Goal: Task Accomplishment & Management: Complete application form

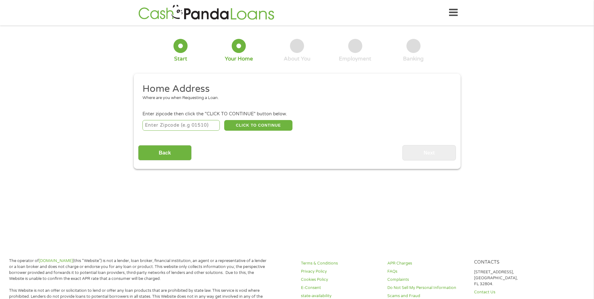
click at [182, 124] on input "number" at bounding box center [180, 125] width 77 height 11
type input "28451"
select select "[US_STATE]"
click at [258, 124] on button "CLICK TO CONTINUE" at bounding box center [258, 125] width 68 height 11
type input "28451"
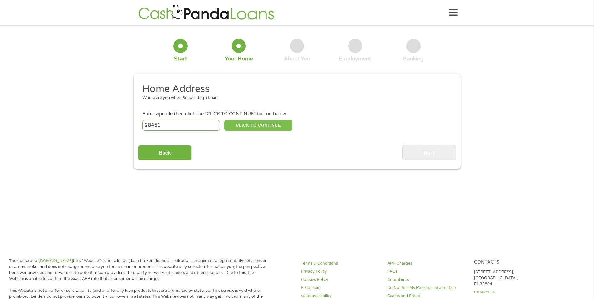
type input "[PERSON_NAME]"
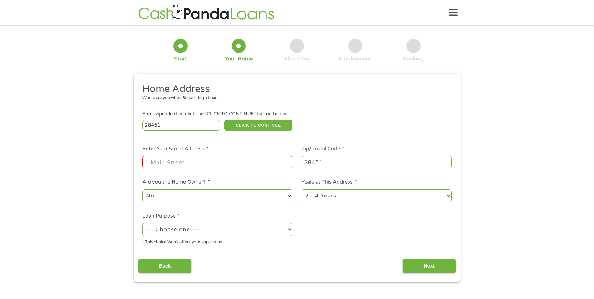
click at [193, 162] on input "Enter Your Street Address *" at bounding box center [217, 162] width 150 height 12
type input "[STREET_ADDRESS][PERSON_NAME]"
click at [449, 193] on select "1 Year or less 1 - 2 Years 2 - 4 Years Over 4 Years" at bounding box center [376, 195] width 150 height 13
select select "60months"
click at [301, 189] on select "1 Year or less 1 - 2 Years 2 - 4 Years Over 4 Years" at bounding box center [376, 195] width 150 height 13
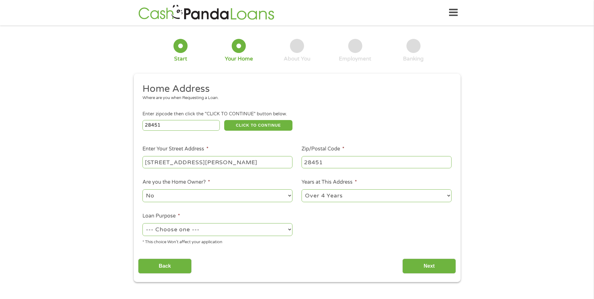
click at [290, 228] on select "--- Choose one --- Pay Bills Debt Consolidation Home Improvement Major Purchase…" at bounding box center [217, 229] width 150 height 13
select select "shorttermcash"
click at [142, 223] on select "--- Choose one --- Pay Bills Debt Consolidation Home Improvement Major Purchase…" at bounding box center [217, 229] width 150 height 13
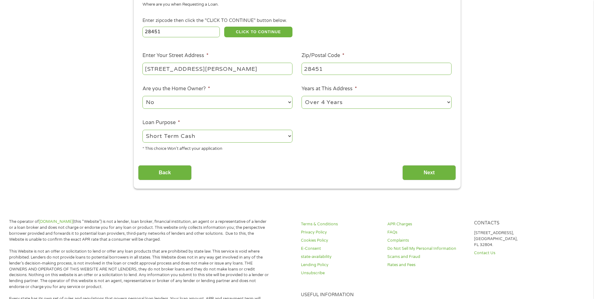
scroll to position [94, 0]
click at [416, 168] on input "Next" at bounding box center [429, 171] width 54 height 15
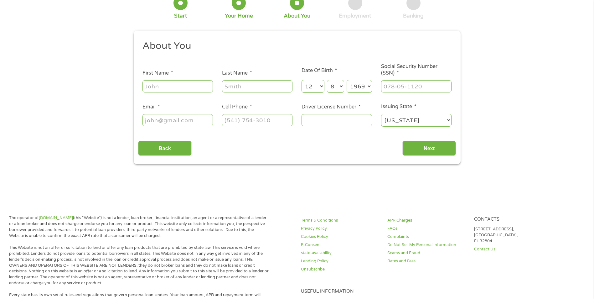
scroll to position [0, 0]
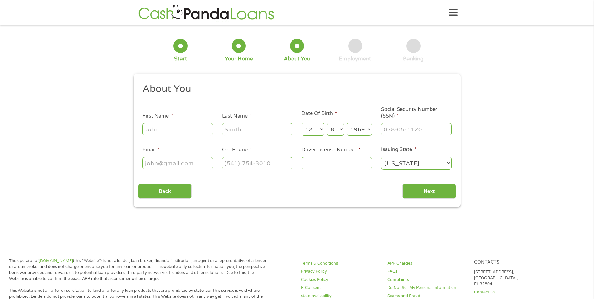
click at [169, 131] on input "First Name *" at bounding box center [177, 129] width 70 height 12
type input "[PERSON_NAME]"
type input "[EMAIL_ADDRESS][DOMAIN_NAME]"
type input "[PHONE_NUMBER]"
click at [237, 129] on input "Last Name *" at bounding box center [257, 129] width 70 height 12
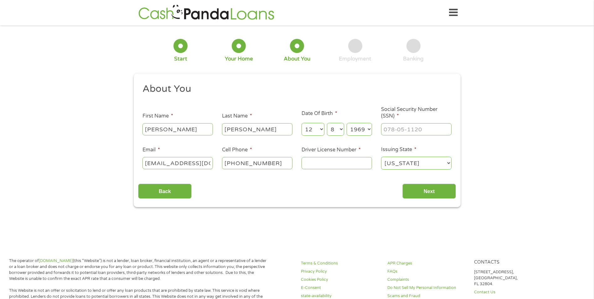
type input "[PERSON_NAME]"
click at [53, 152] on div "1 Start 2 Your Home 3 About You 4 Employment 5 Banking 6 This field is hidden w…" at bounding box center [297, 118] width 594 height 177
click at [388, 130] on input "___-__-____" at bounding box center [416, 129] width 70 height 12
type input "_23-92-3063"
click at [354, 166] on input "Driver License Number *" at bounding box center [336, 163] width 70 height 12
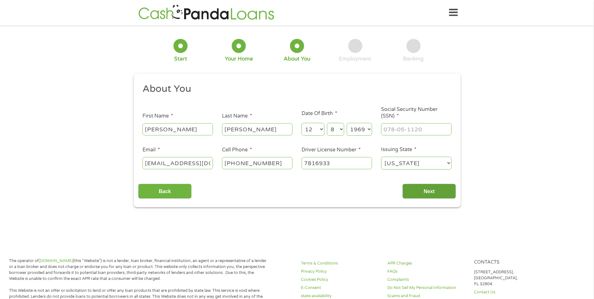
type input "7816933"
click at [428, 194] on input "Next" at bounding box center [429, 190] width 54 height 15
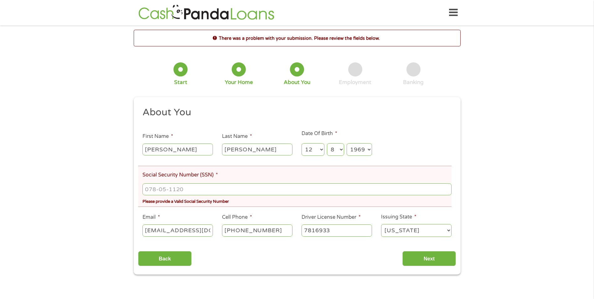
scroll to position [3, 3]
click at [171, 187] on input "___-__-____" at bounding box center [296, 189] width 309 height 12
click at [148, 187] on input "29_-__-____" at bounding box center [296, 189] width 309 height 12
type input "239-23-0639"
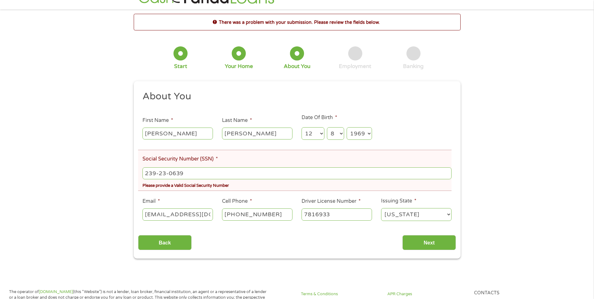
scroll to position [31, 0]
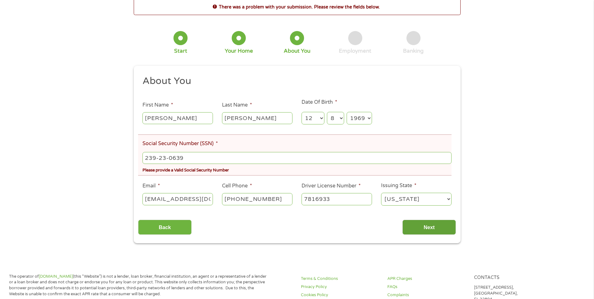
click at [422, 229] on input "Next" at bounding box center [429, 226] width 54 height 15
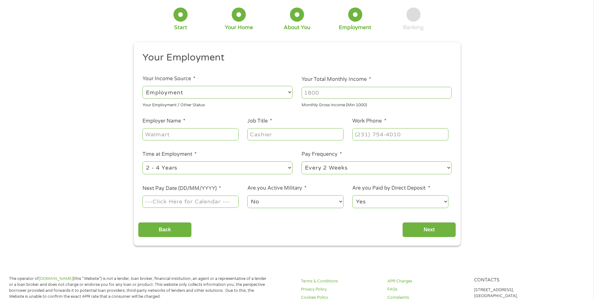
scroll to position [0, 0]
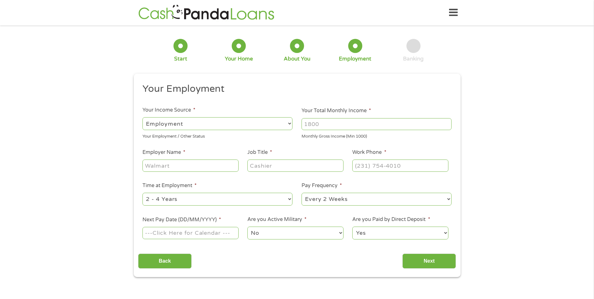
click at [195, 123] on select "--- Choose one --- Employment [DEMOGRAPHIC_DATA] Benefits" at bounding box center [217, 123] width 150 height 13
click at [484, 117] on div "1 Start 2 Your Home 3 About You 4 Employment 5 Banking 6 This field is hidden w…" at bounding box center [297, 153] width 594 height 247
click at [178, 163] on input "Employer Name *" at bounding box center [190, 165] width 96 height 12
type input "Bayside Electric"
click at [278, 166] on input "Job Title *" at bounding box center [295, 165] width 96 height 12
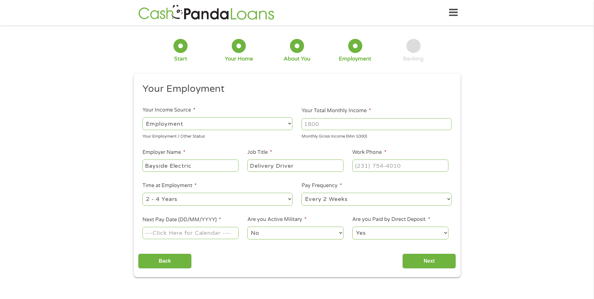
type input "Delivery Driver"
click at [362, 167] on input "(___) ___-____" at bounding box center [400, 165] width 96 height 12
type input "[PHONE_NUMBER]"
click at [289, 199] on select "--- Choose one --- 1 Year or less 1 - 2 Years 2 - 4 Years Over 4 Years" at bounding box center [217, 198] width 150 height 13
select select "60months"
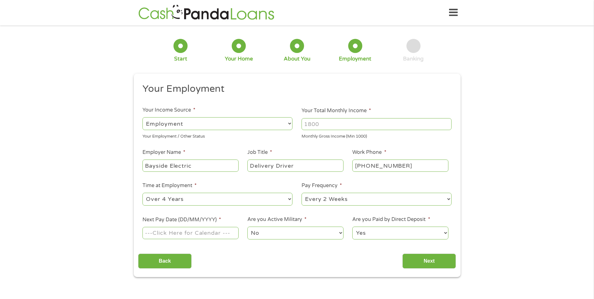
click at [142, 192] on select "--- Choose one --- 1 Year or less 1 - 2 Years 2 - 4 Years Over 4 Years" at bounding box center [217, 198] width 150 height 13
click at [186, 232] on input "Next Pay Date (DD/MM/YYYY) *" at bounding box center [190, 233] width 96 height 12
type input "[DATE]"
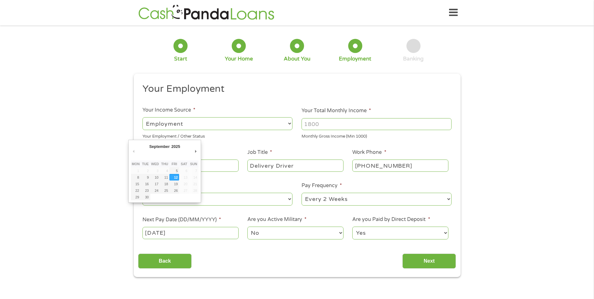
click at [147, 233] on input "[DATE]" at bounding box center [190, 233] width 96 height 12
click at [122, 180] on div "1 Start 2 Your Home 3 About You 4 Employment 5 Banking 6 This field is hidden w…" at bounding box center [297, 153] width 594 height 247
click at [147, 230] on input "[DATE]" at bounding box center [190, 233] width 96 height 12
click at [146, 231] on input "[DATE]" at bounding box center [190, 233] width 96 height 12
click at [104, 232] on div "1 Start 2 Your Home 3 About You 4 Employment 5 Banking 6 This field is hidden w…" at bounding box center [297, 153] width 594 height 247
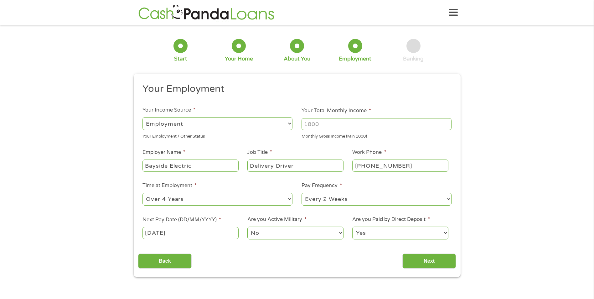
click at [142, 232] on input "[DATE]" at bounding box center [190, 233] width 96 height 12
click at [183, 230] on input "[DATE]" at bounding box center [190, 233] width 96 height 12
click at [147, 232] on input "[DATE]" at bounding box center [190, 233] width 96 height 12
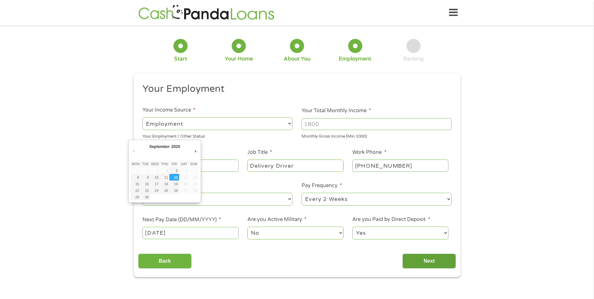
click at [421, 263] on input "Next" at bounding box center [429, 260] width 54 height 15
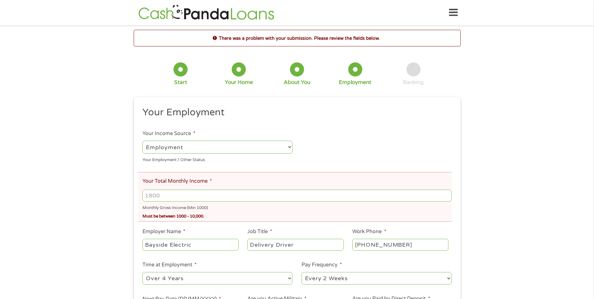
scroll to position [3, 3]
click at [147, 195] on input "Your Total Monthly Income *" at bounding box center [296, 195] width 309 height 12
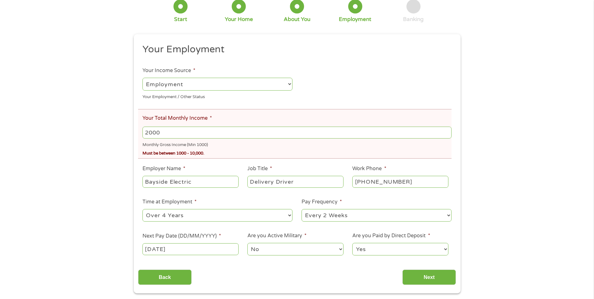
scroll to position [125, 0]
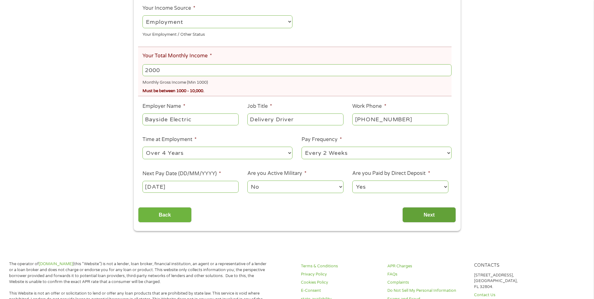
type input "2000"
click at [420, 216] on input "Next" at bounding box center [429, 214] width 54 height 15
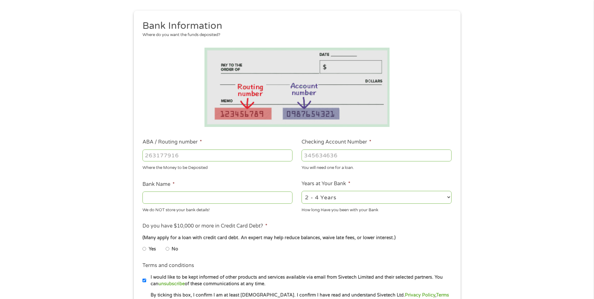
scroll to position [63, 0]
click at [186, 157] on input "ABA / Routing number *" at bounding box center [217, 156] width 150 height 12
type input "053112592"
type input "WOODFOREST NATIONAL BANK"
type input "053112592"
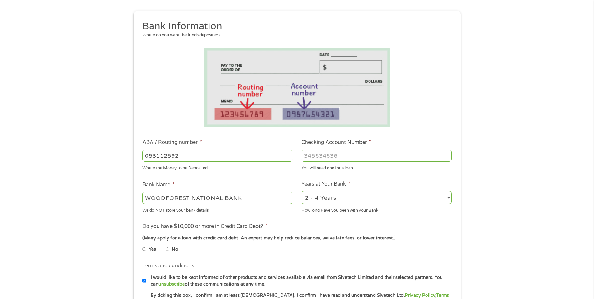
click at [309, 153] on input "Checking Account Number *" at bounding box center [376, 156] width 150 height 12
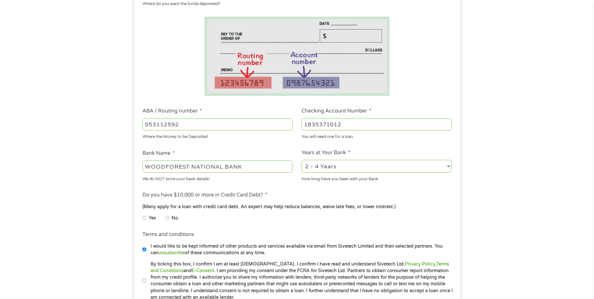
type input "1835371012"
click at [167, 217] on input "No" at bounding box center [168, 218] width 4 height 10
radio input "true"
click at [449, 165] on select "2 - 4 Years 6 - 12 Months 1 - 2 Years Over 4 Years" at bounding box center [376, 166] width 150 height 13
click at [491, 166] on div "1 Start 2 Your Home 3 About You 4 Employment 5 Banking 6 This field is hidden w…" at bounding box center [297, 134] width 594 height 397
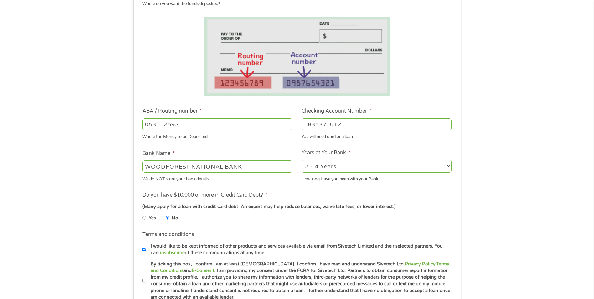
scroll to position [188, 0]
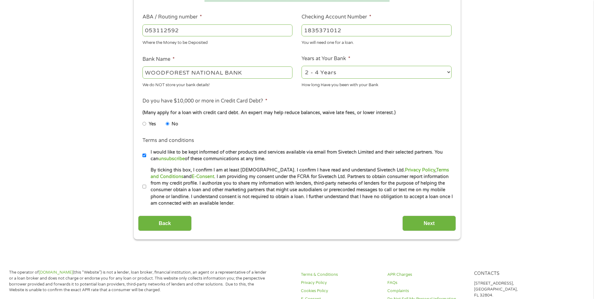
click at [142, 185] on input "By ticking this box, I confirm I am at least [DEMOGRAPHIC_DATA]. I confirm I ha…" at bounding box center [144, 187] width 4 height 10
checkbox input "true"
click at [421, 222] on input "Next" at bounding box center [429, 222] width 54 height 15
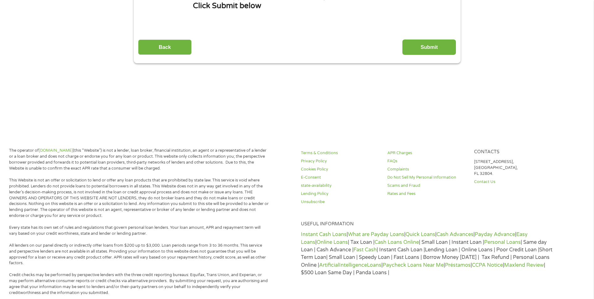
scroll to position [0, 0]
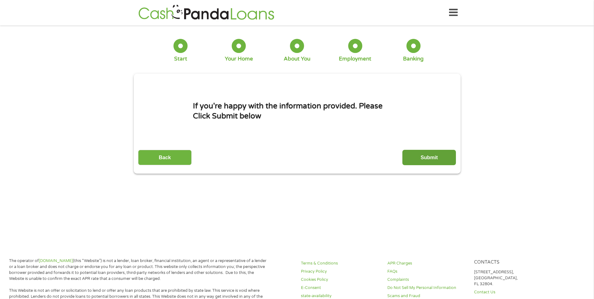
click at [430, 159] on input "Submit" at bounding box center [429, 157] width 54 height 15
